Goal: Information Seeking & Learning: Learn about a topic

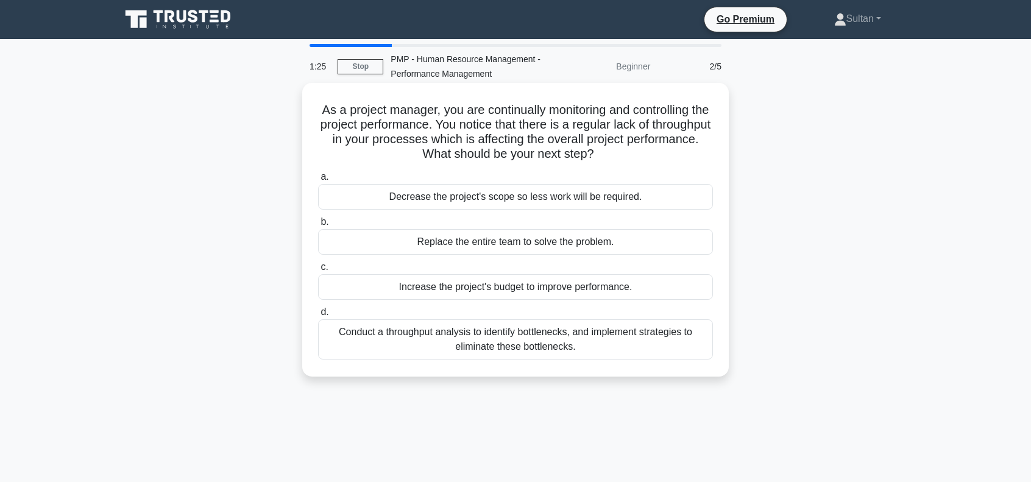
click at [507, 341] on div "Conduct a throughput analysis to identify bottlenecks, and implement strategies…" at bounding box center [515, 339] width 395 height 40
click at [318, 316] on input "d. Conduct a throughput analysis to identify bottlenecks, and implement strateg…" at bounding box center [318, 312] width 0 height 8
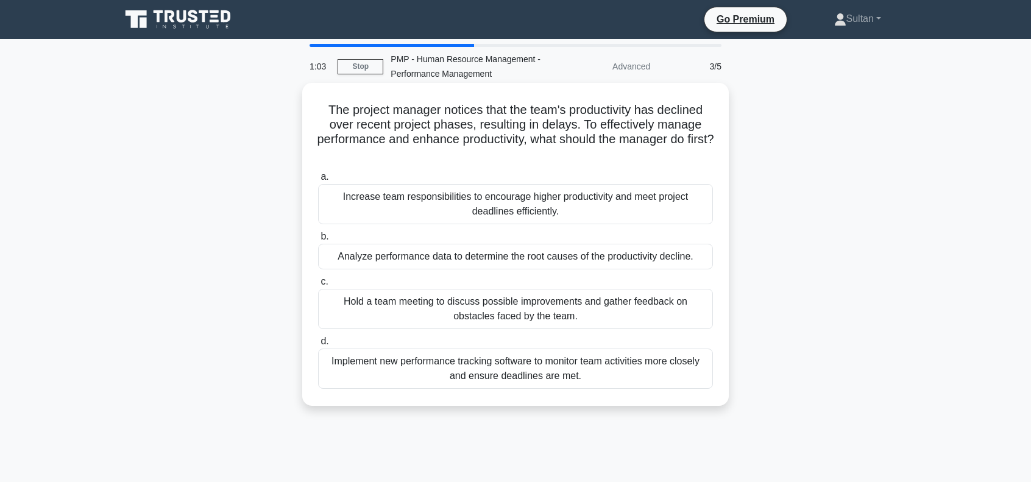
click at [456, 258] on div "Analyze performance data to determine the root causes of the productivity decli…" at bounding box center [515, 257] width 395 height 26
click at [318, 241] on input "b. Analyze performance data to determine the root causes of the productivity de…" at bounding box center [318, 237] width 0 height 8
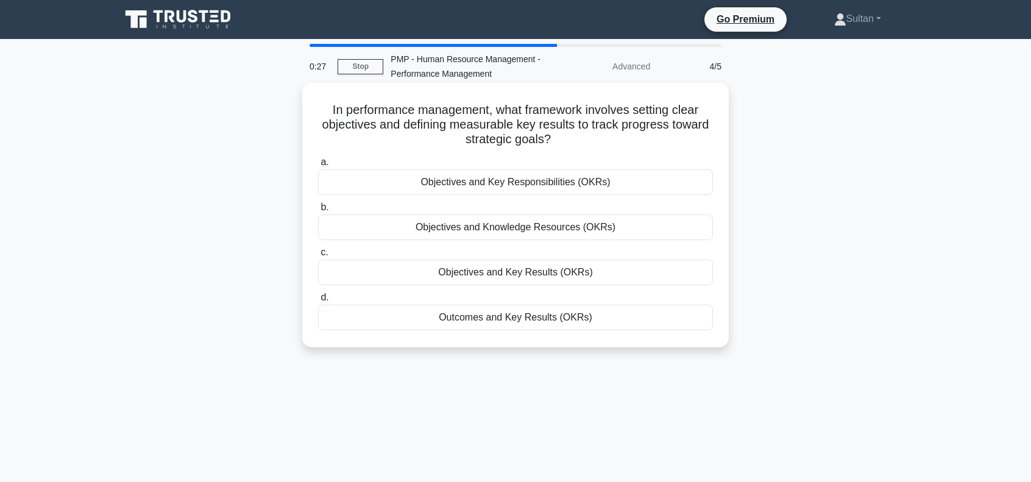
click at [536, 271] on div "Objectives and Key Results (OKRs)" at bounding box center [515, 273] width 395 height 26
click at [318, 257] on input "c. Objectives and Key Results (OKRs)" at bounding box center [318, 253] width 0 height 8
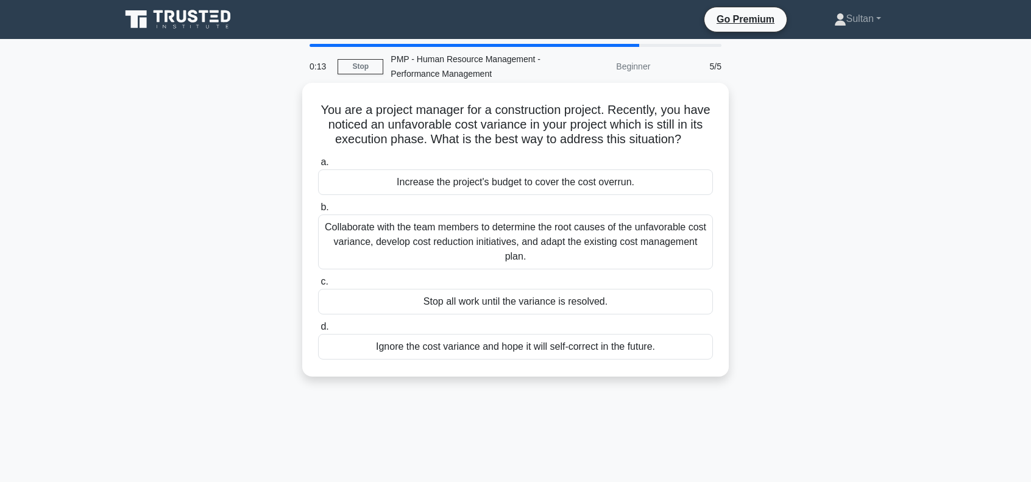
click at [509, 254] on div "Collaborate with the team members to determine the root causes of the unfavorab…" at bounding box center [515, 242] width 395 height 55
click at [318, 212] on input "b. Collaborate with the team members to determine the root causes of the unfavo…" at bounding box center [318, 208] width 0 height 8
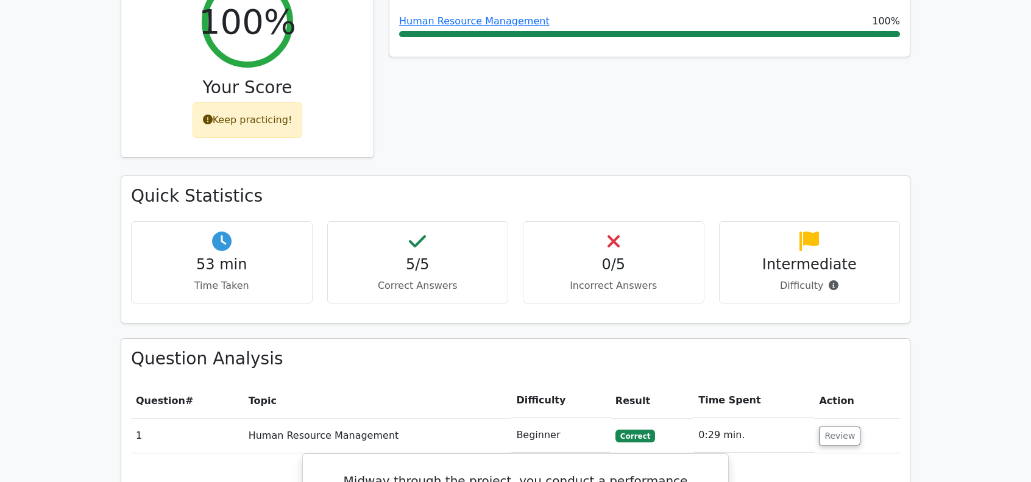
scroll to position [610, 0]
